Goal: Transaction & Acquisition: Purchase product/service

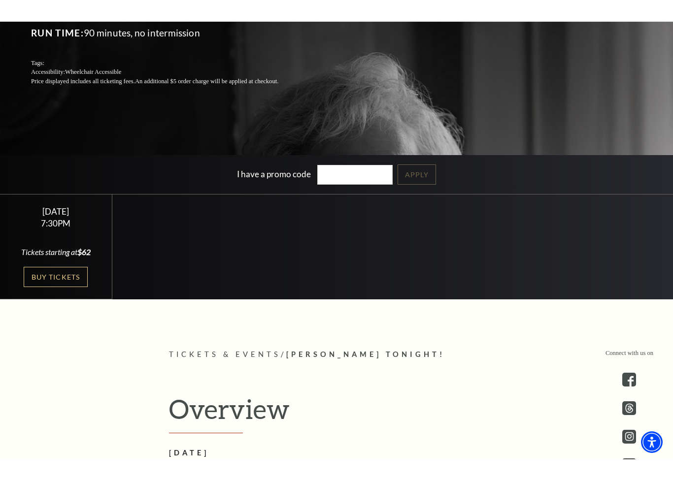
scroll to position [212, 0]
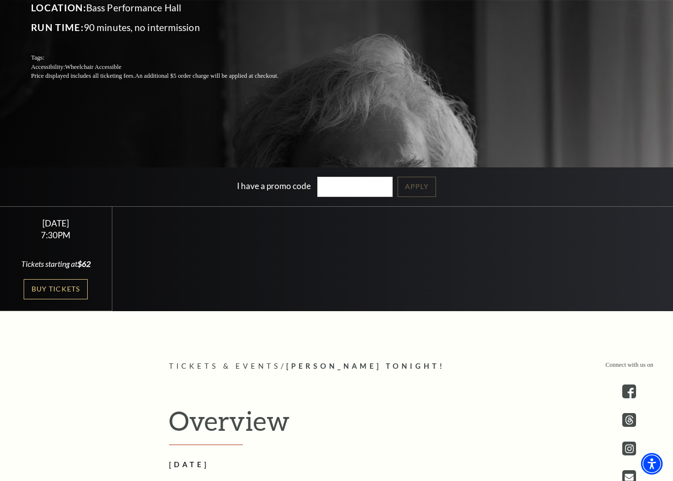
click at [63, 288] on link "Buy Tickets" at bounding box center [56, 289] width 64 height 20
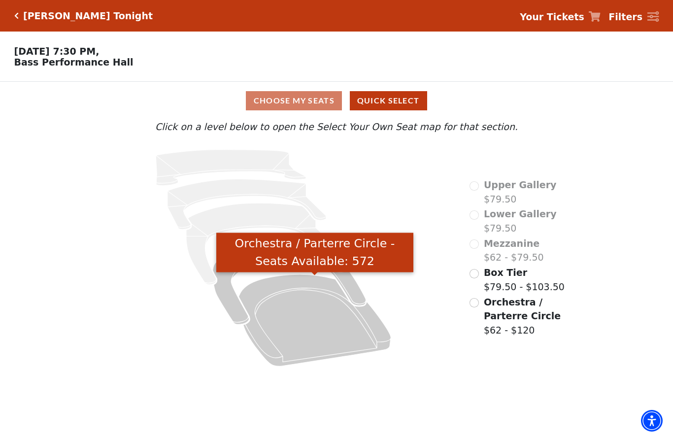
click at [311, 327] on icon "Orchestra / Parterre Circle - Seats Available: 572" at bounding box center [315, 320] width 152 height 92
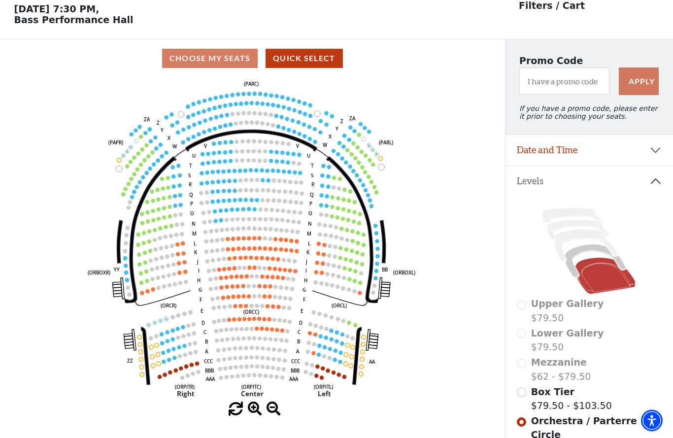
scroll to position [46, 0]
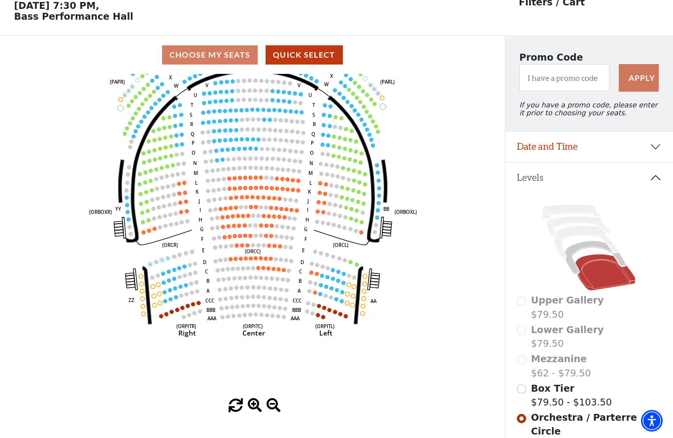
click at [308, 274] on icon "Left (ORPITL) Right (ORPITR) Center (ORPITC) ZZ AA YY BB ZA ZA (ORCL) (ORCR) (O…" at bounding box center [252, 236] width 454 height 325
click at [310, 274] on circle at bounding box center [311, 272] width 4 height 4
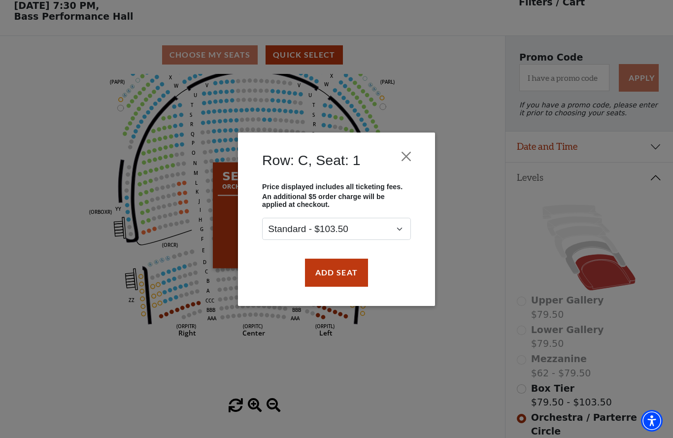
click at [413, 158] on button "Close" at bounding box center [406, 156] width 19 height 19
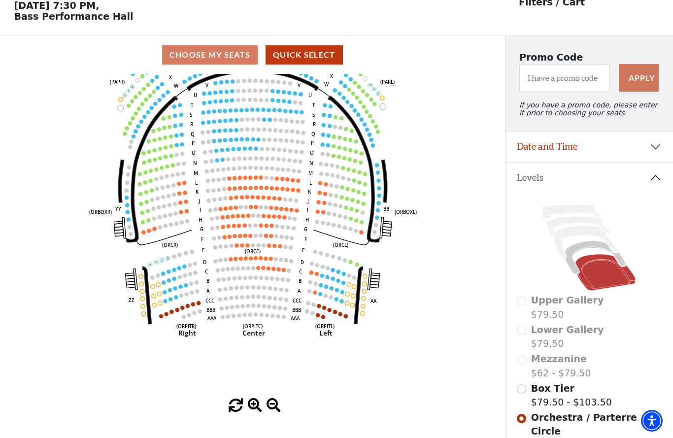
click at [183, 264] on icon "Left (ORPITL) Right (ORPITR) Center (ORPITC) ZZ AA YY BB ZA ZA (ORCL) (ORCR) (O…" at bounding box center [252, 236] width 454 height 325
click at [185, 268] on circle at bounding box center [185, 266] width 4 height 4
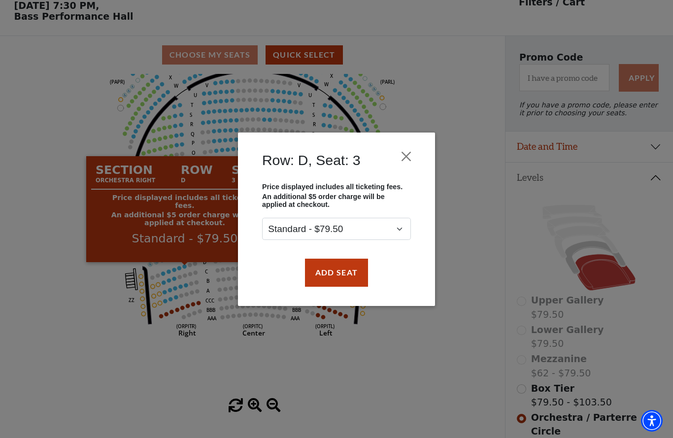
click at [413, 155] on button "Close" at bounding box center [406, 156] width 19 height 19
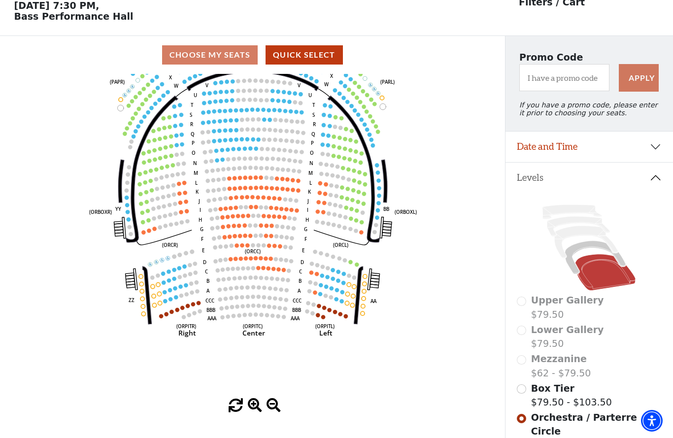
scroll to position [0, 0]
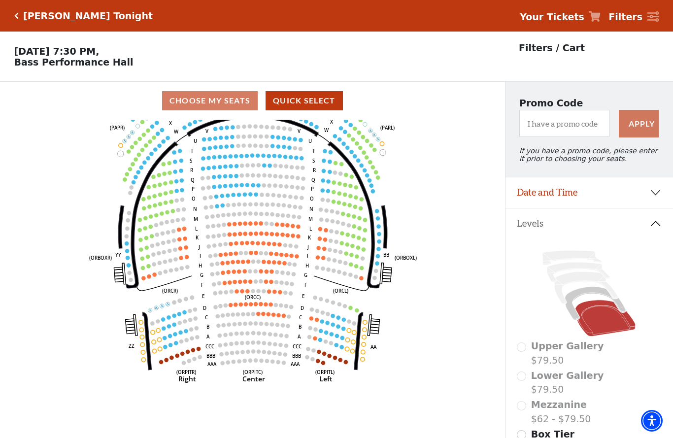
click at [25, 13] on h5 "[PERSON_NAME] Tonight" at bounding box center [88, 15] width 130 height 11
click at [15, 13] on icon "Click here to go back to filters" at bounding box center [16, 15] width 4 height 7
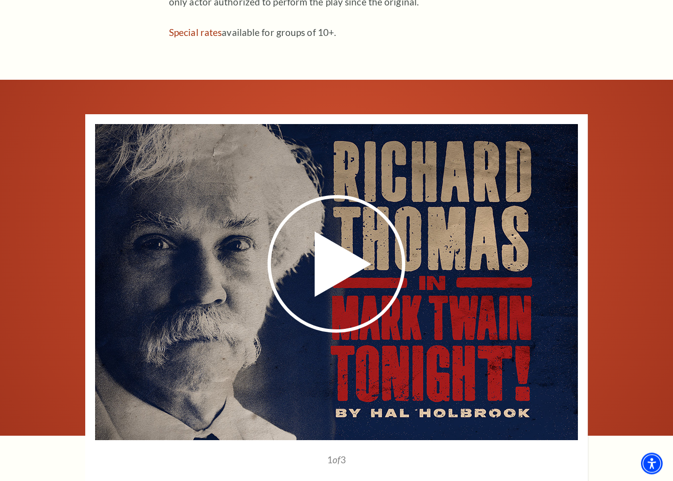
scroll to position [852, 0]
click at [353, 243] on use at bounding box center [337, 264] width 138 height 138
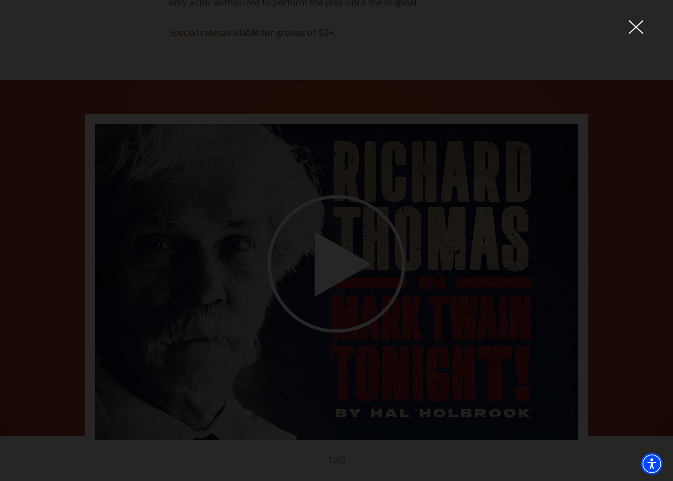
click at [641, 28] on icon at bounding box center [636, 27] width 15 height 15
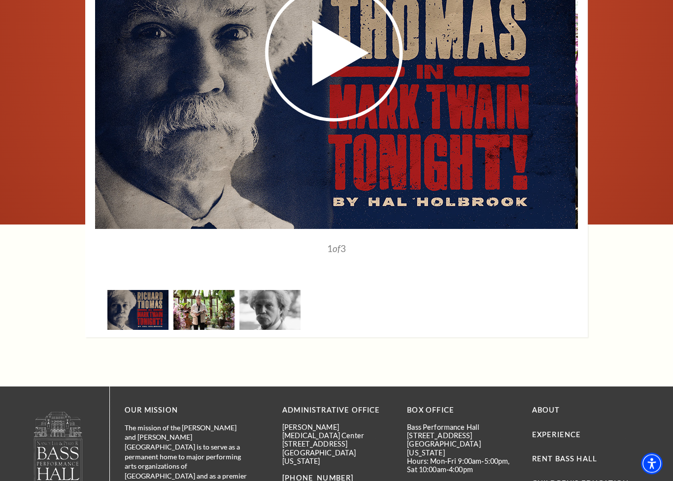
scroll to position [1064, 0]
click at [205, 290] on img at bounding box center [203, 310] width 61 height 40
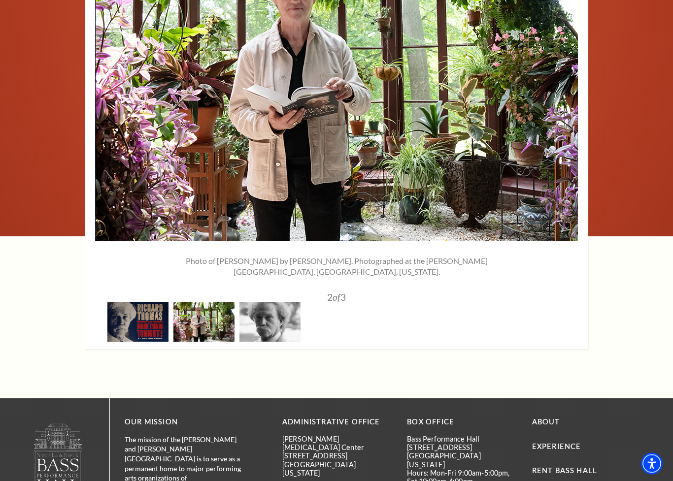
scroll to position [1052, 0]
click at [275, 303] on img at bounding box center [269, 322] width 61 height 40
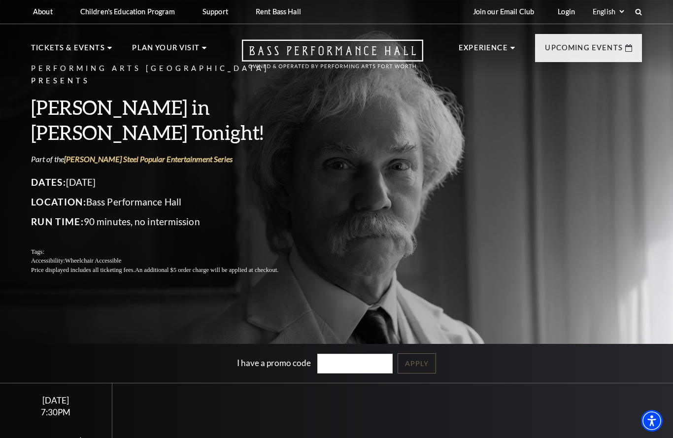
scroll to position [0, 0]
